Goal: Task Accomplishment & Management: Use online tool/utility

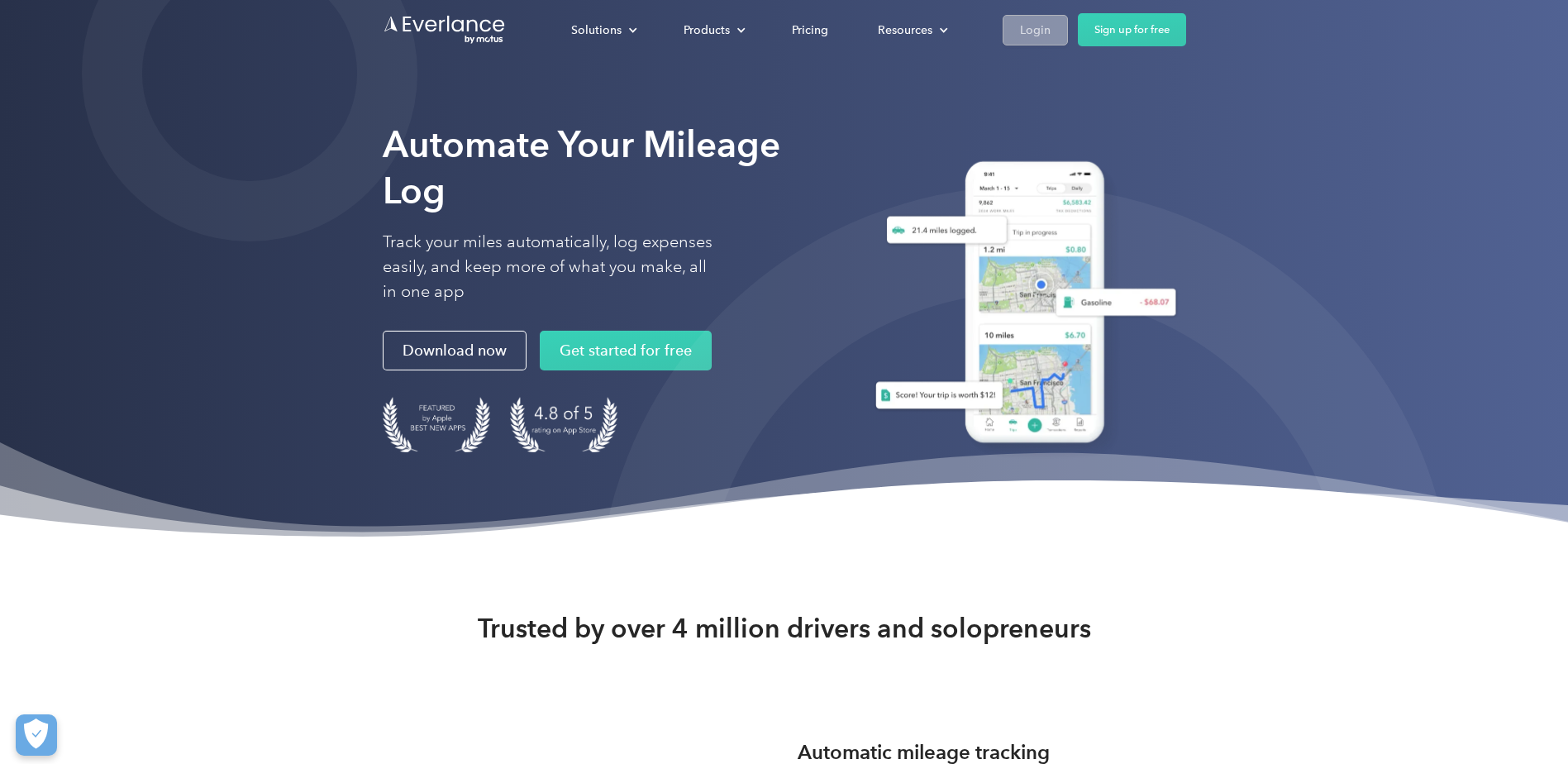
click at [1044, 36] on div "Login" at bounding box center [1035, 30] width 31 height 21
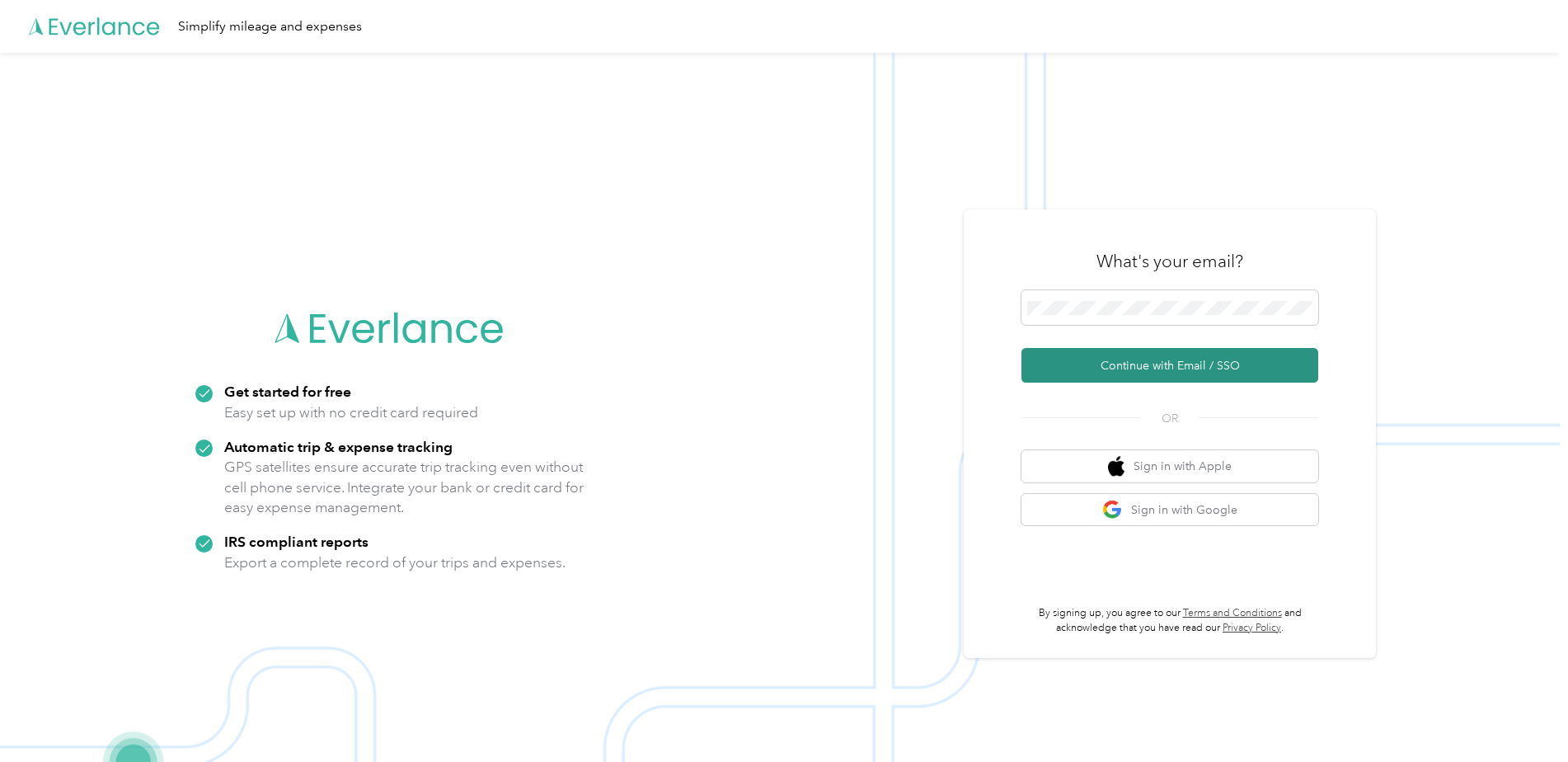
click at [1120, 355] on button "Continue with Email / SSO" at bounding box center [1169, 364] width 297 height 34
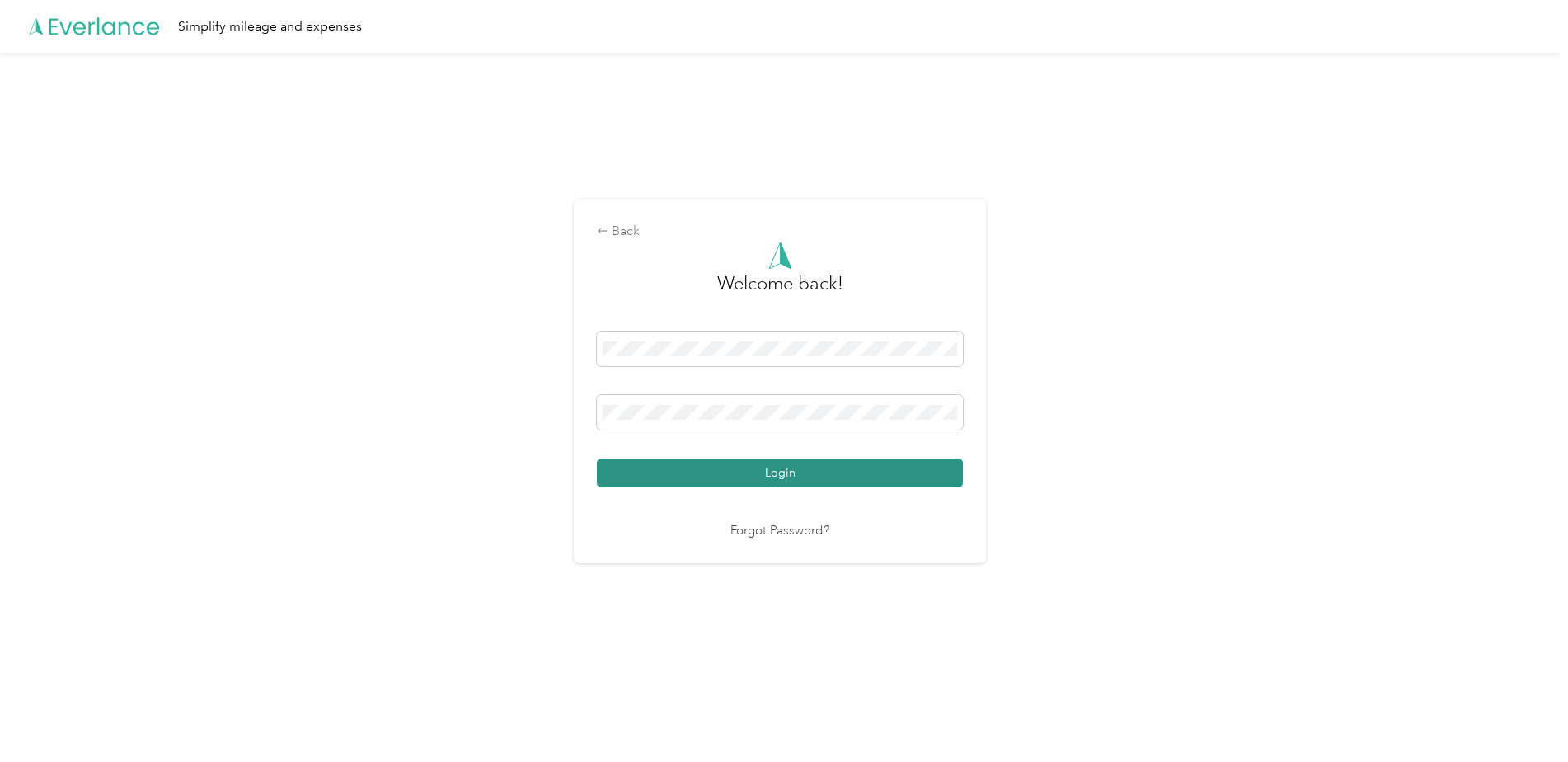
click at [706, 478] on button "Login" at bounding box center [780, 472] width 366 height 29
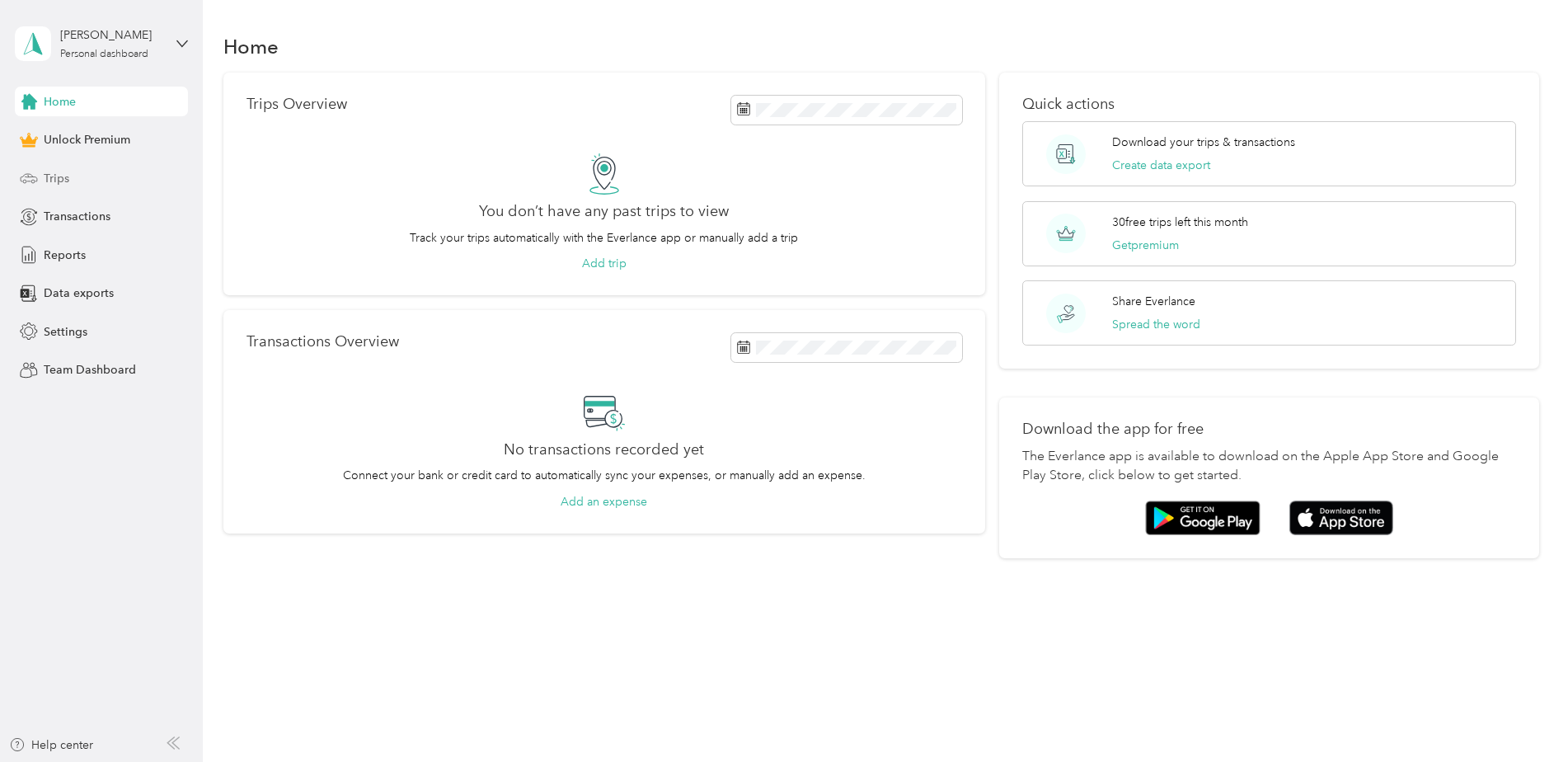
click at [69, 176] on div "Trips" at bounding box center [102, 178] width 173 height 30
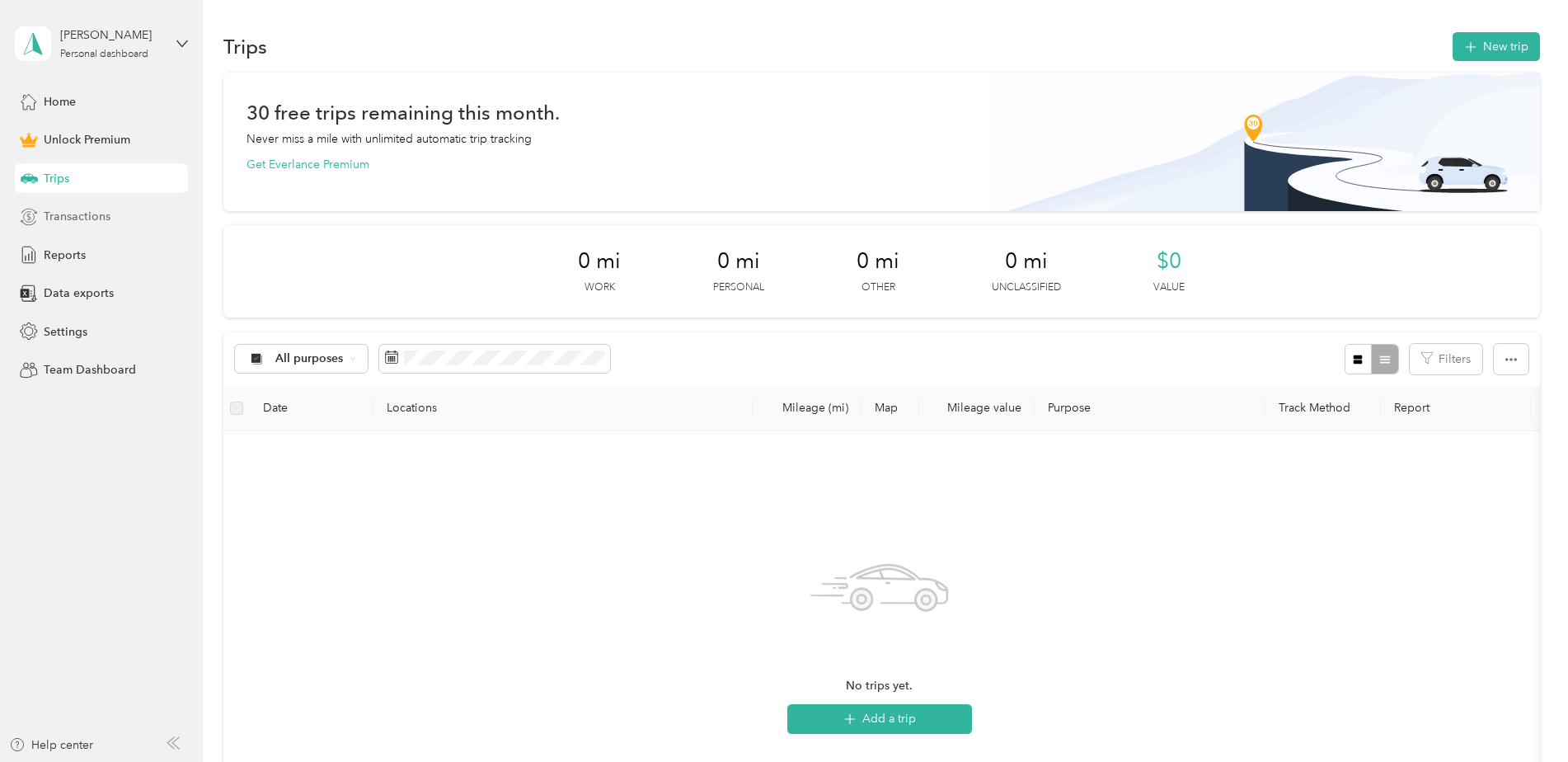
click at [75, 209] on span "Transactions" at bounding box center [77, 216] width 67 height 18
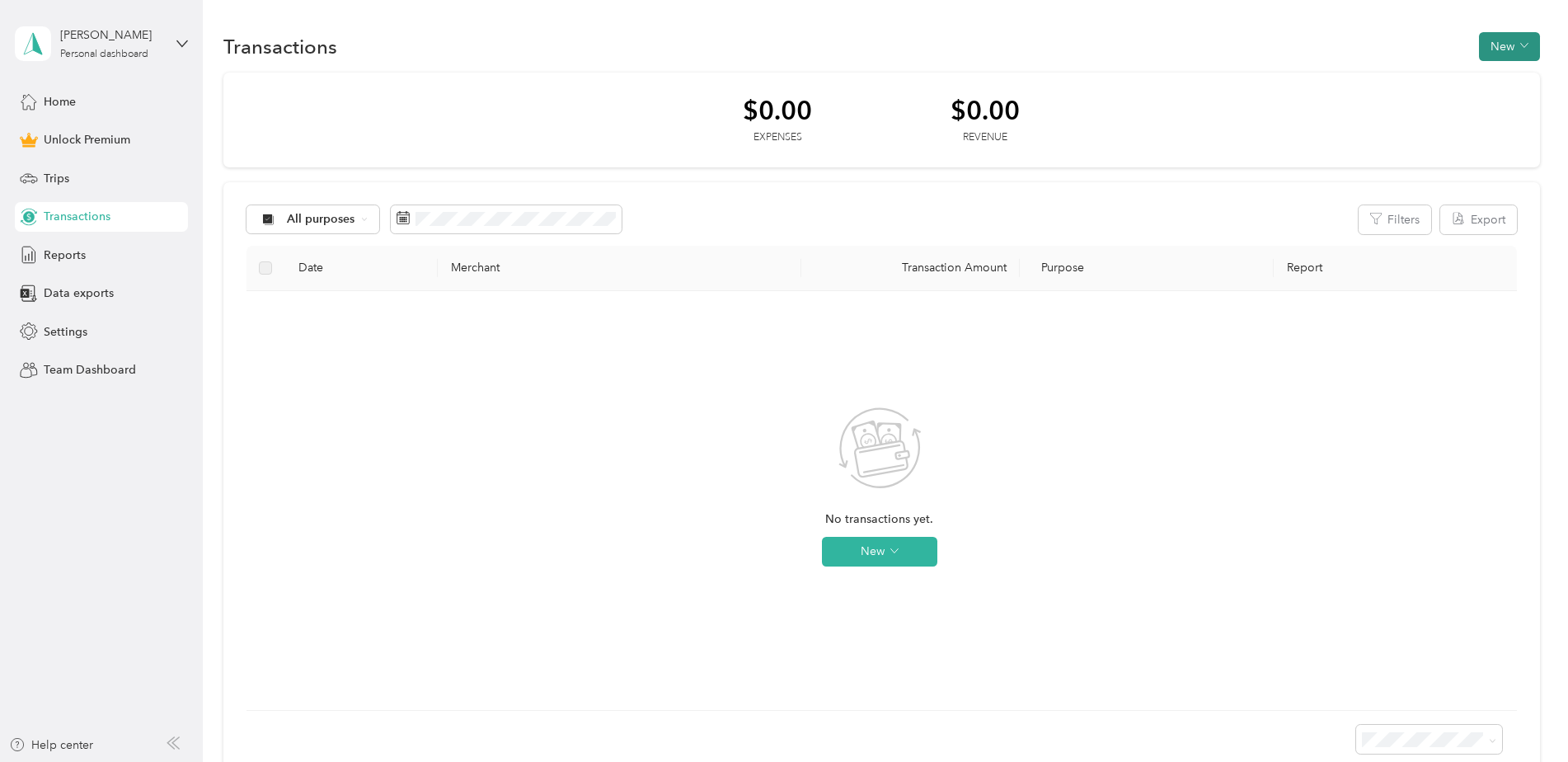
click at [1494, 52] on button "New" at bounding box center [1509, 47] width 61 height 29
click at [1496, 81] on span "Expense" at bounding box center [1502, 77] width 45 height 18
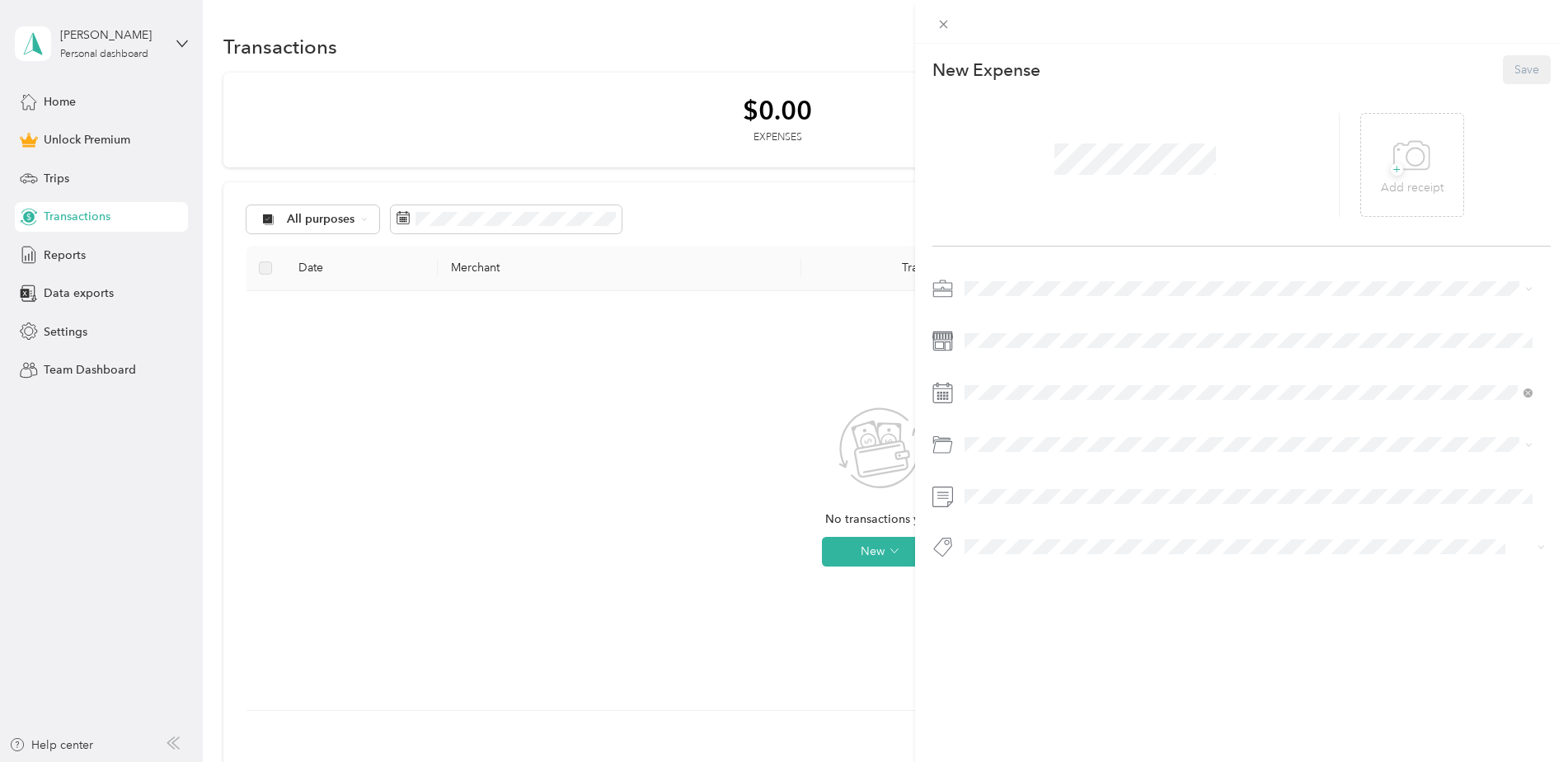
click at [686, 398] on div "This expense cannot be edited because it is either under review, approved, or p…" at bounding box center [784, 381] width 1568 height 762
